Goal: Task Accomplishment & Management: Use online tool/utility

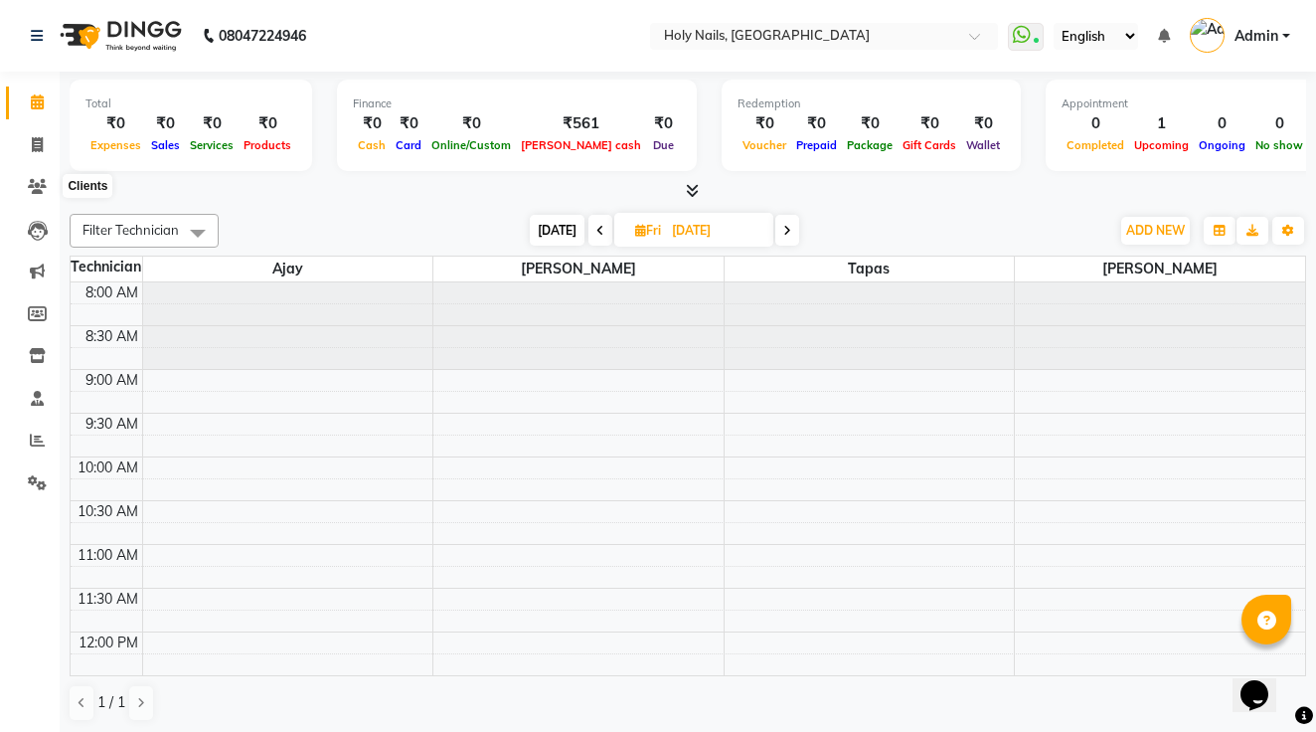
click at [48, 179] on span at bounding box center [37, 187] width 35 height 23
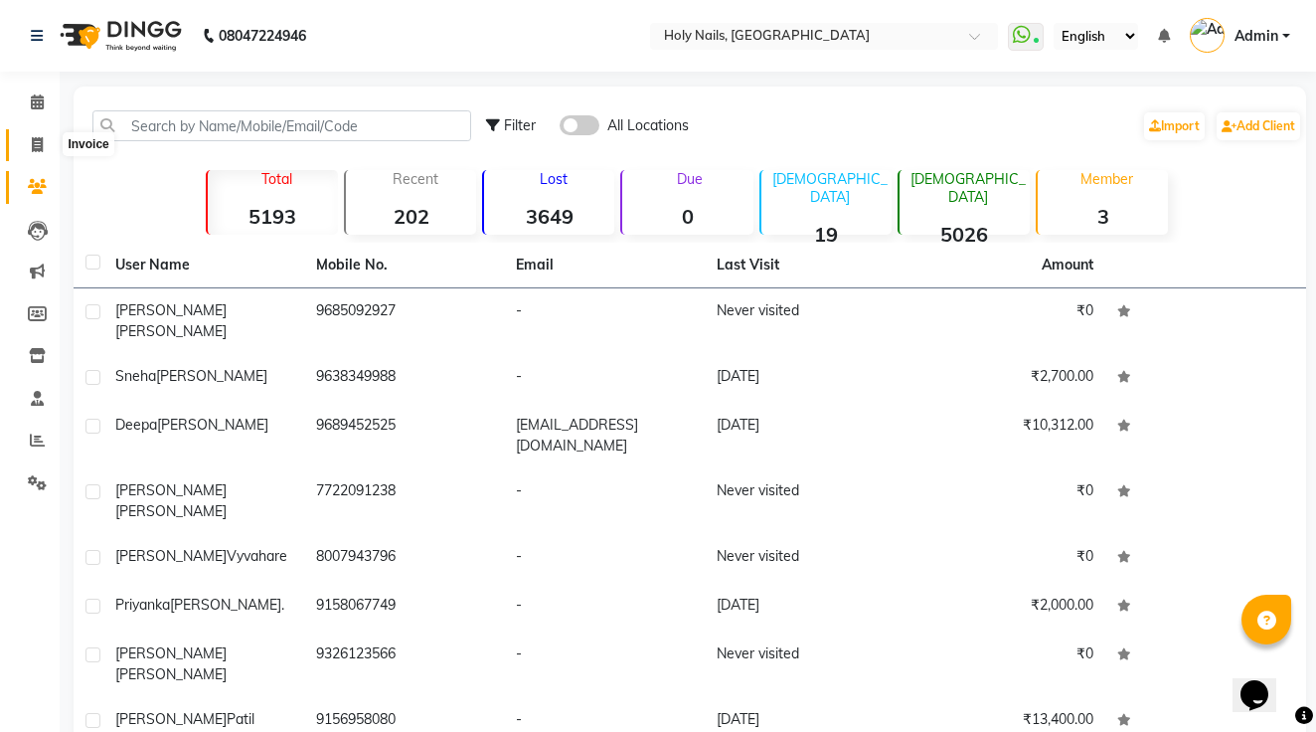
click at [39, 137] on icon at bounding box center [37, 144] width 11 height 15
select select "6066"
select select "service"
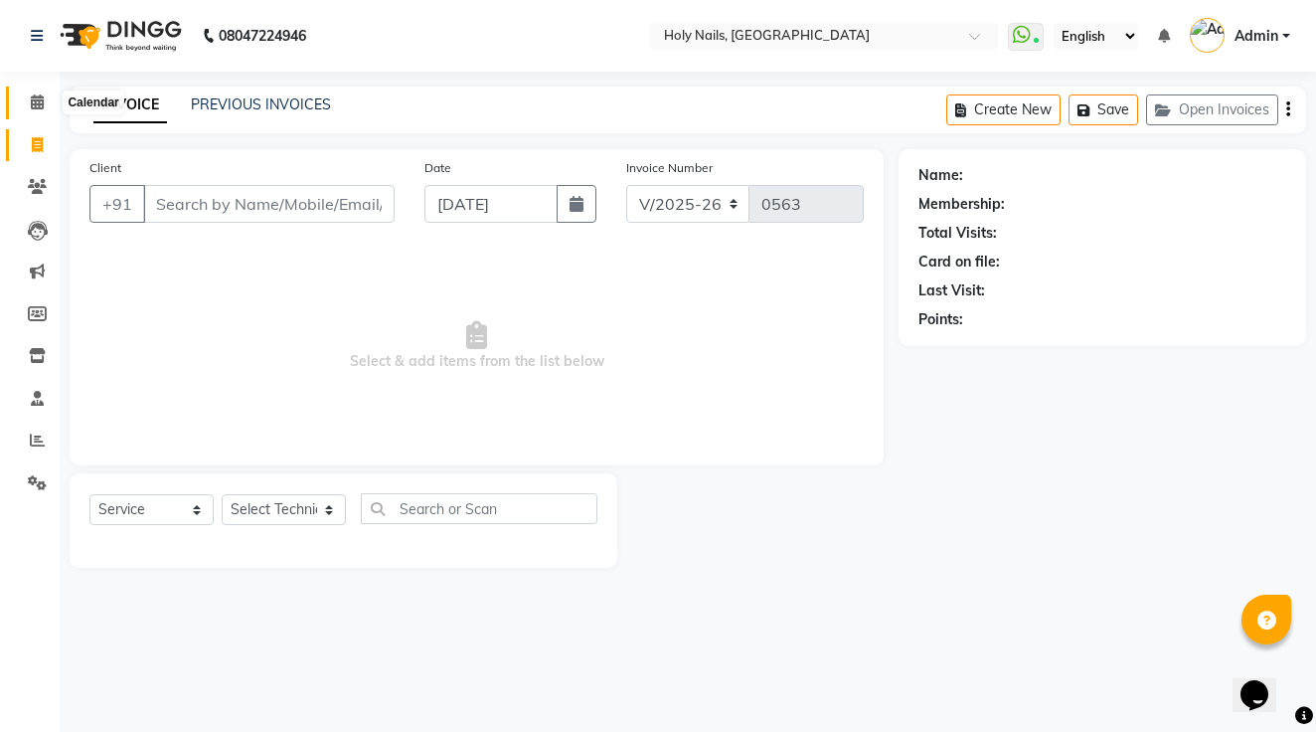
click at [39, 107] on icon at bounding box center [37, 101] width 13 height 15
